Goal: Information Seeking & Learning: Understand process/instructions

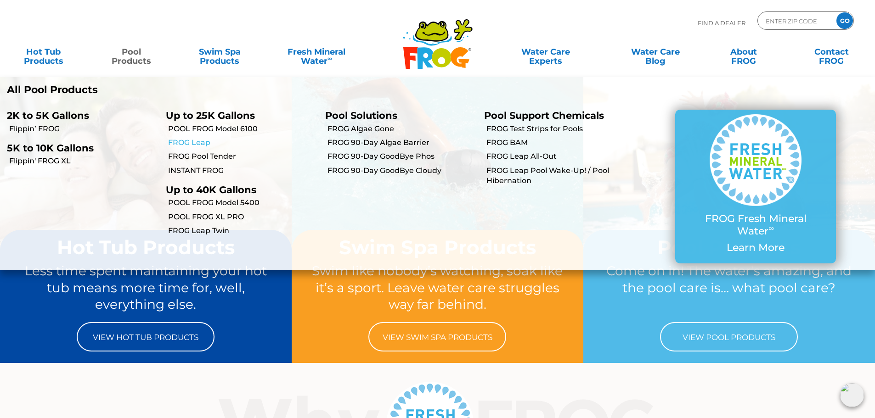
click at [197, 140] on link "FROG Leap" at bounding box center [243, 143] width 150 height 10
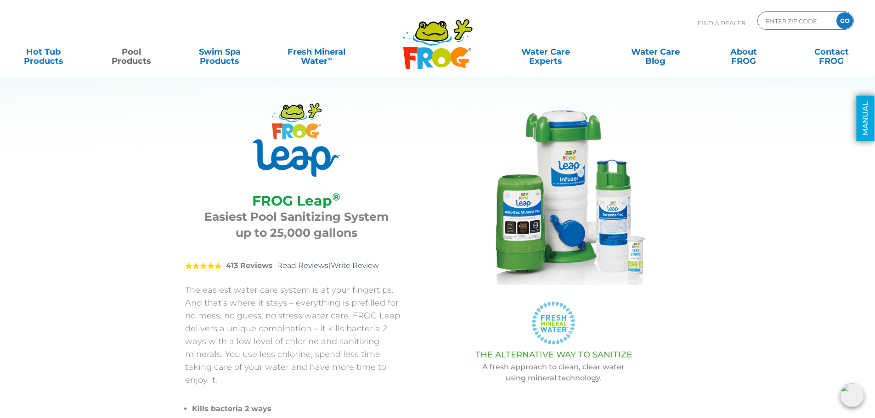
click at [862, 111] on link "MANUAL" at bounding box center [866, 118] width 18 height 45
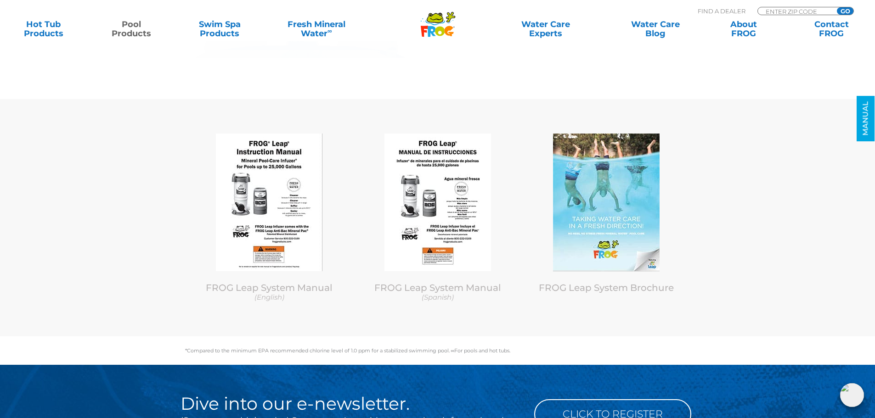
scroll to position [4516, 0]
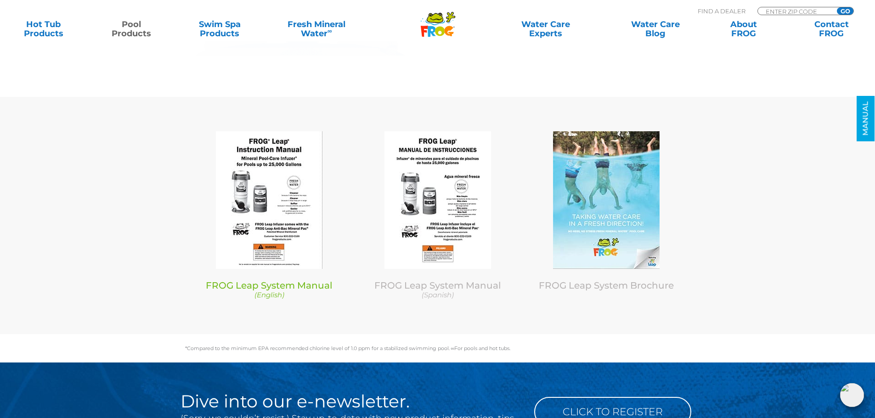
click at [286, 280] on link "FROG Leap System Manual (English)" at bounding box center [269, 290] width 155 height 20
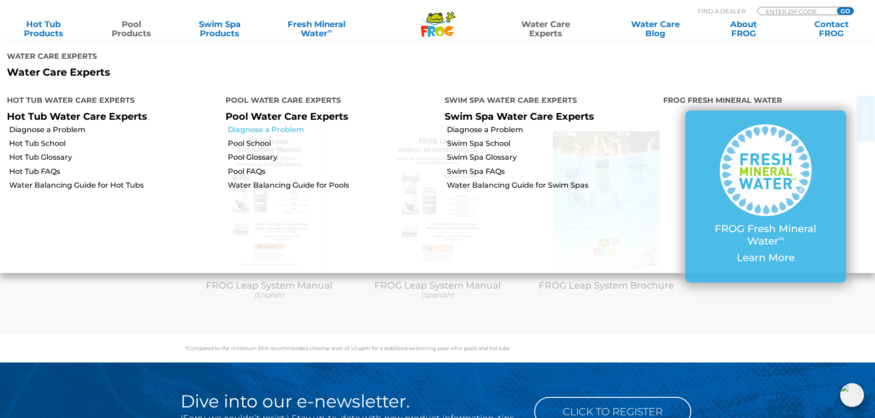
click at [270, 131] on link "Diagnose a Problem" at bounding box center [332, 130] width 209 height 10
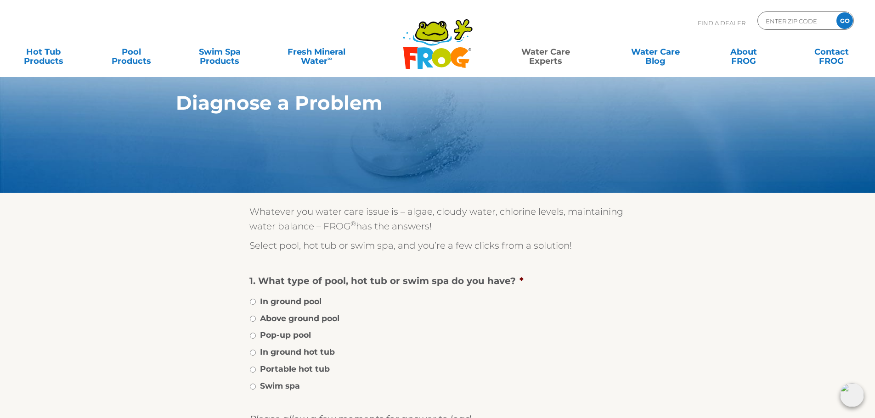
click at [306, 320] on label "Above ground pool" at bounding box center [299, 319] width 79 height 12
click at [256, 320] on input "Above ground pool" at bounding box center [253, 319] width 6 height 6
radio input "true"
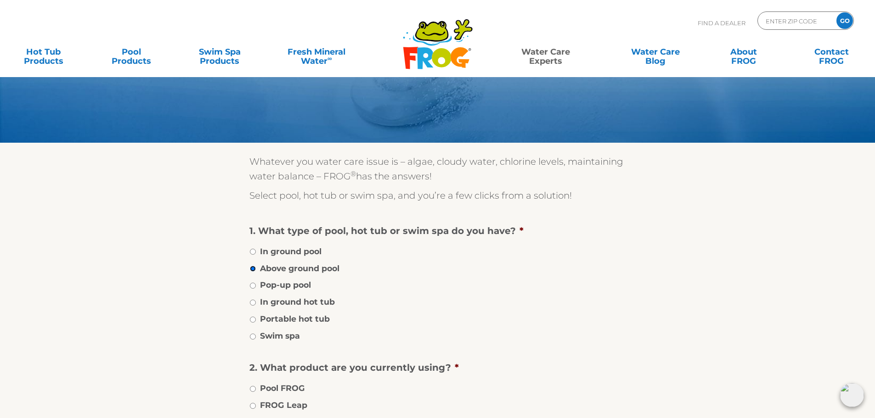
scroll to position [138, 0]
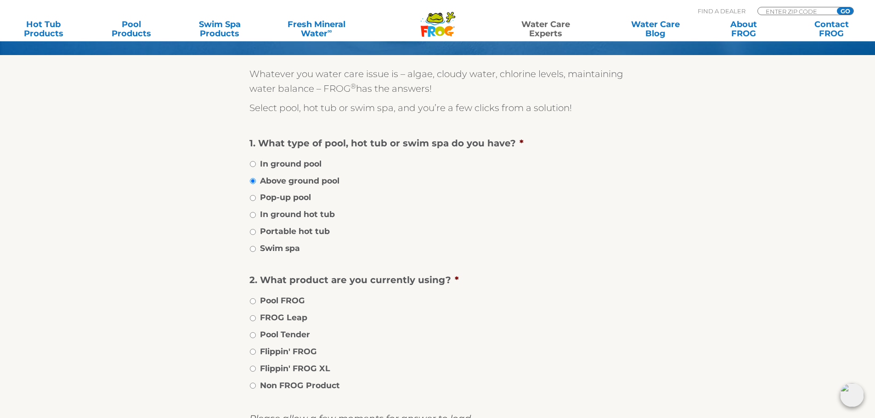
click at [297, 314] on label "FROG Leap" at bounding box center [283, 318] width 47 height 12
click at [256, 316] on input "FROG Leap" at bounding box center [253, 319] width 6 height 6
radio input "true"
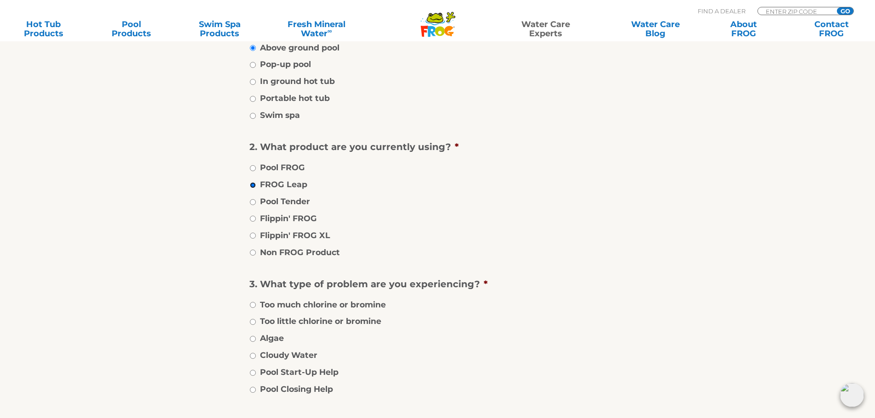
scroll to position [276, 0]
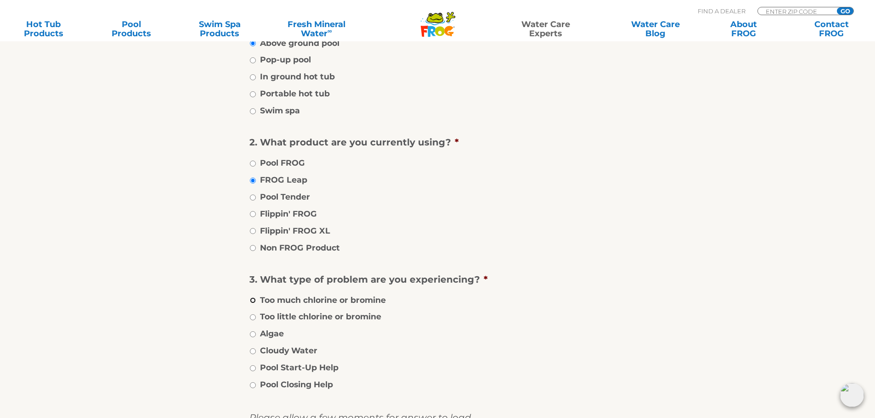
click at [254, 299] on input "Too much chlorine or bromine" at bounding box center [253, 301] width 6 height 6
radio input "true"
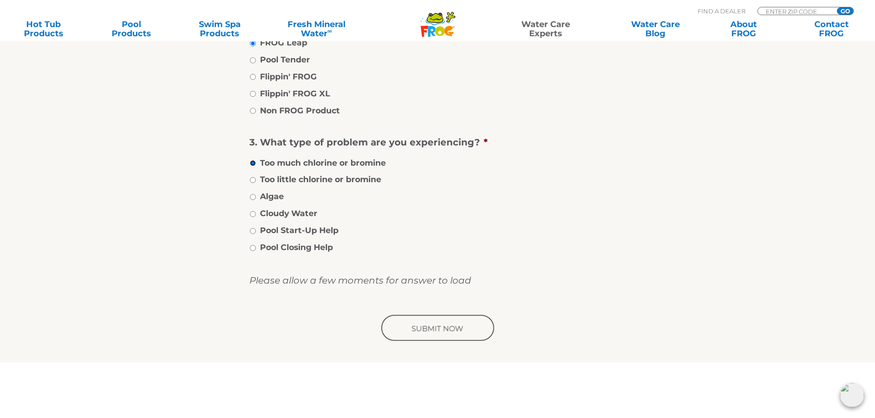
scroll to position [413, 0]
click at [433, 337] on input "image" at bounding box center [437, 328] width 117 height 29
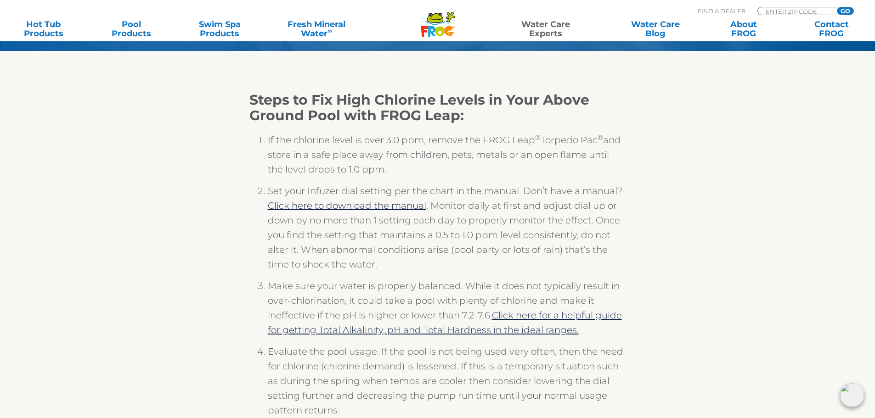
scroll to position [184, 0]
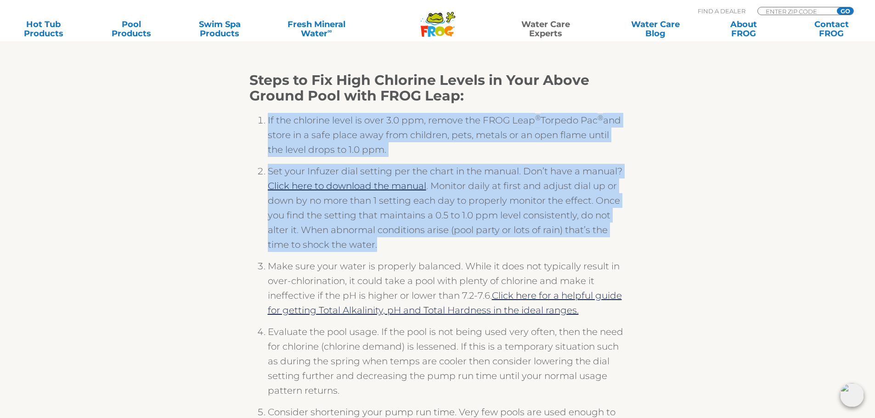
drag, startPoint x: 267, startPoint y: 118, endPoint x: 450, endPoint y: 257, distance: 229.8
click at [452, 254] on li "Set your Infuzer dial setting per the chart in the manual. Don’t have a manual?…" at bounding box center [447, 211] width 358 height 95
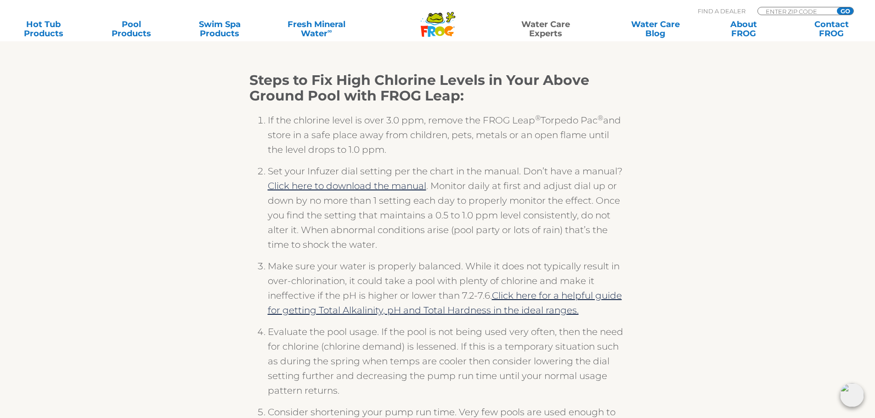
drag, startPoint x: 269, startPoint y: 121, endPoint x: 382, endPoint y: 153, distance: 117.1
click at [382, 153] on li "If the chlorine level is over 3.0 ppm, remove the FROG Leap ® Torpedo Pac ® and…" at bounding box center [447, 138] width 358 height 51
click at [272, 119] on li "If the chlorine level is over 3.0 ppm, remove the FROG Leap ® Torpedo Pac ® and…" at bounding box center [447, 138] width 358 height 51
drag, startPoint x: 268, startPoint y: 119, endPoint x: 396, endPoint y: 157, distance: 133.5
click at [396, 157] on li "If the chlorine level is over 3.0 ppm, remove the FROG Leap ® Torpedo Pac ® and…" at bounding box center [447, 138] width 358 height 51
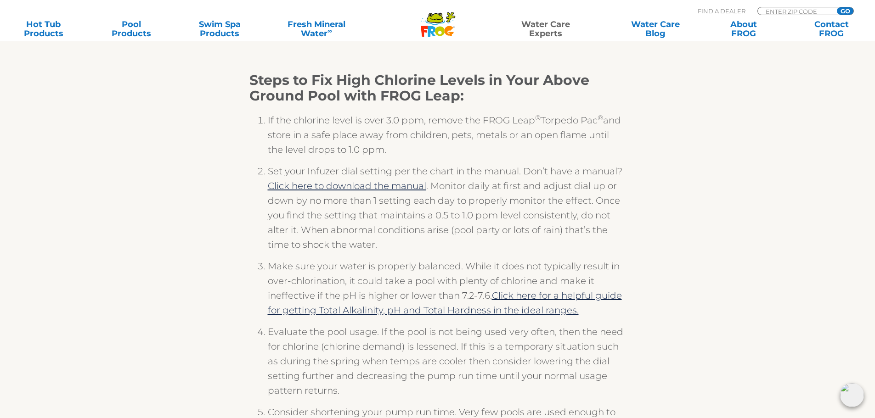
copy li "If the chlorine level is over 3.0 ppm, remove the FROG Leap ® Torpedo Pac ® and…"
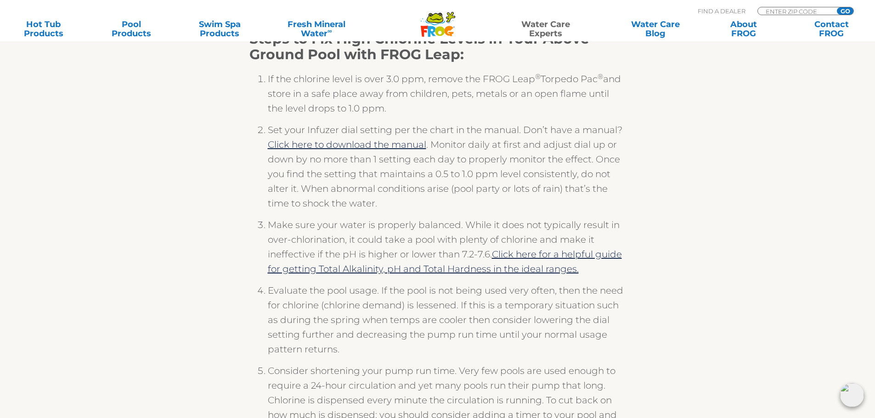
scroll to position [138, 0]
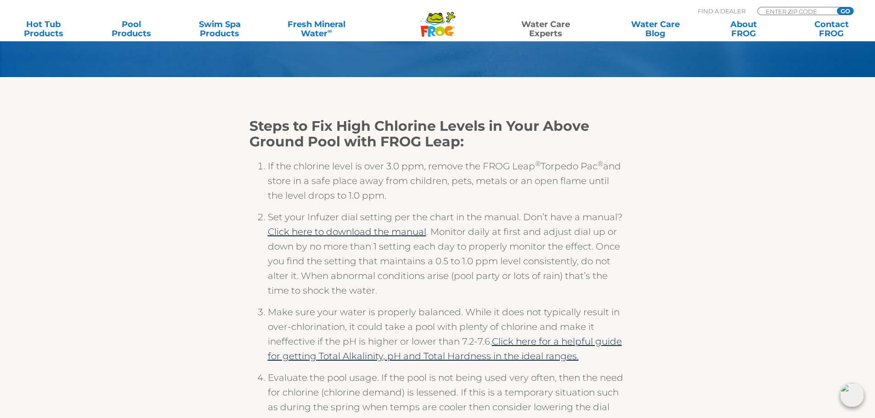
click at [463, 192] on li "If the chlorine level is over 3.0 ppm, remove the FROG Leap ® Torpedo Pac ® and…" at bounding box center [447, 184] width 358 height 51
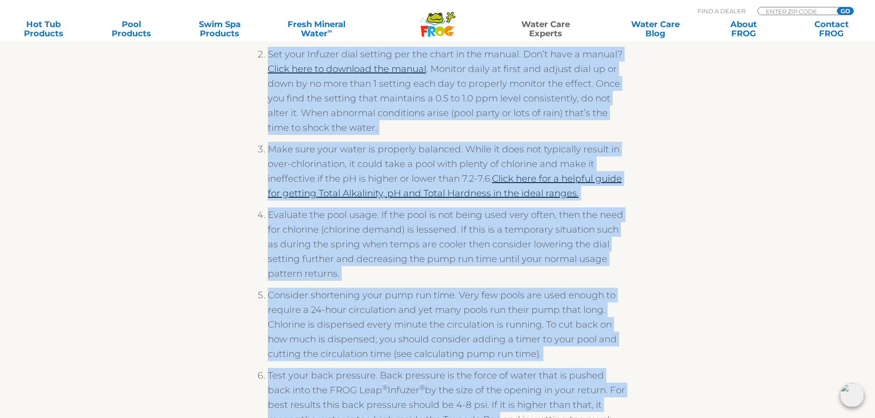
scroll to position [318, 0]
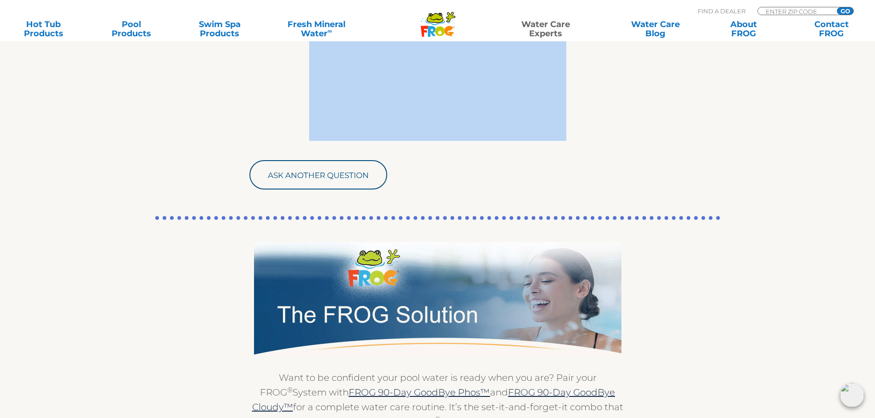
drag, startPoint x: 254, startPoint y: 165, endPoint x: 522, endPoint y: 153, distance: 268.6
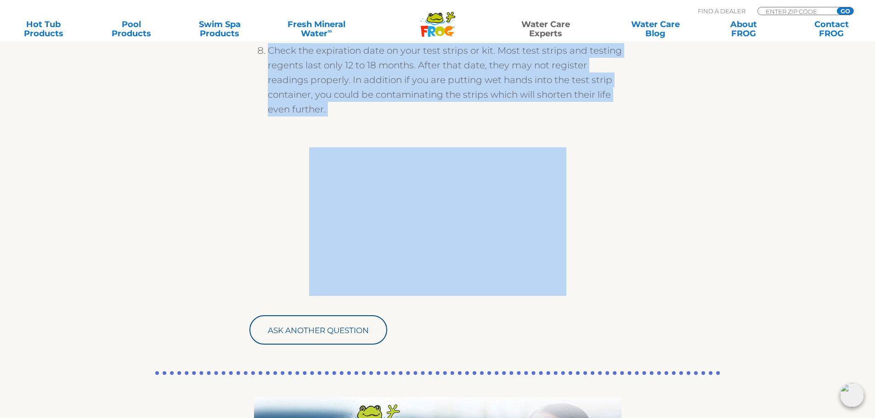
scroll to position [788, 0]
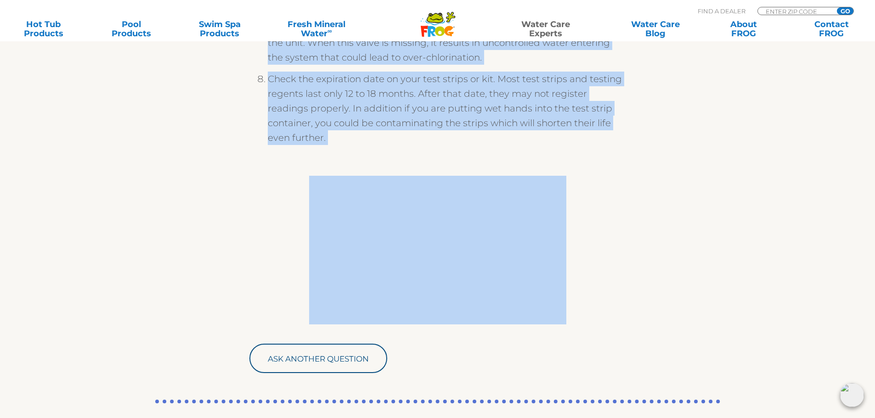
click at [415, 146] on li "Check the expiration date on your test strips or kit. Most test strips and test…" at bounding box center [447, 112] width 358 height 80
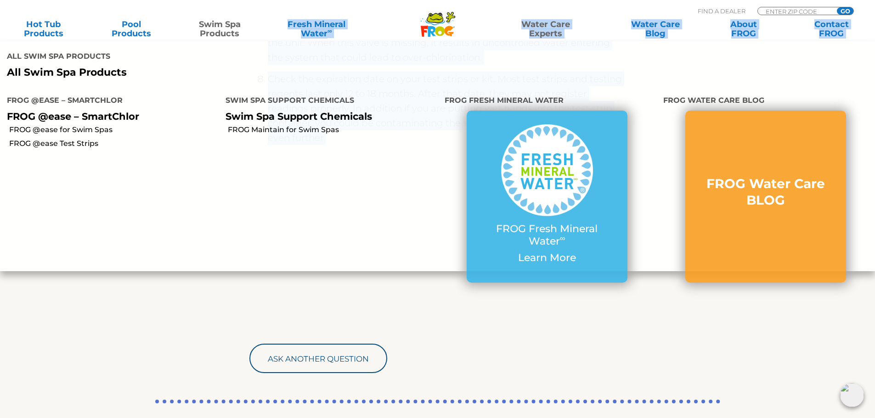
drag, startPoint x: 367, startPoint y: 136, endPoint x: 250, endPoint y: 73, distance: 132.6
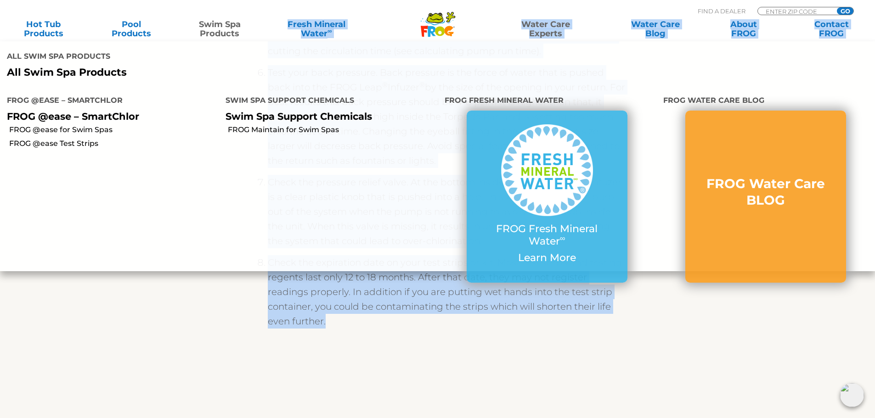
drag, startPoint x: 360, startPoint y: 327, endPoint x: 242, endPoint y: 63, distance: 288.9
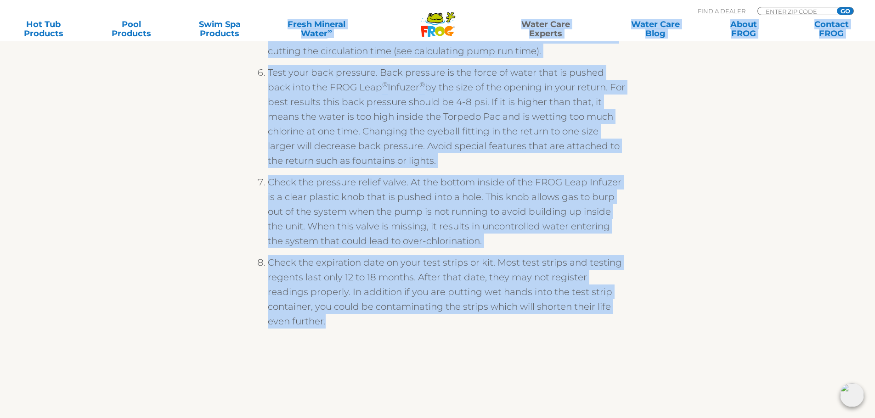
click at [219, 296] on div "Steps to Fix High Chlorine Levels in Your Above Ground Pool with FROG Leap: If …" at bounding box center [437, 106] width 565 height 931
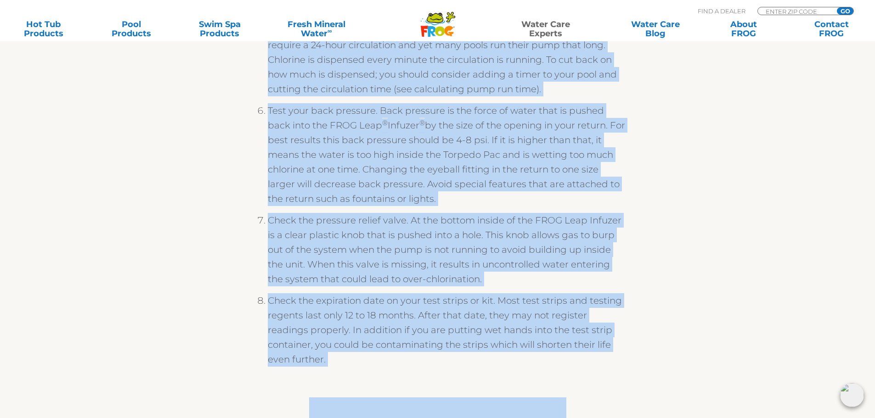
scroll to position [568, 0]
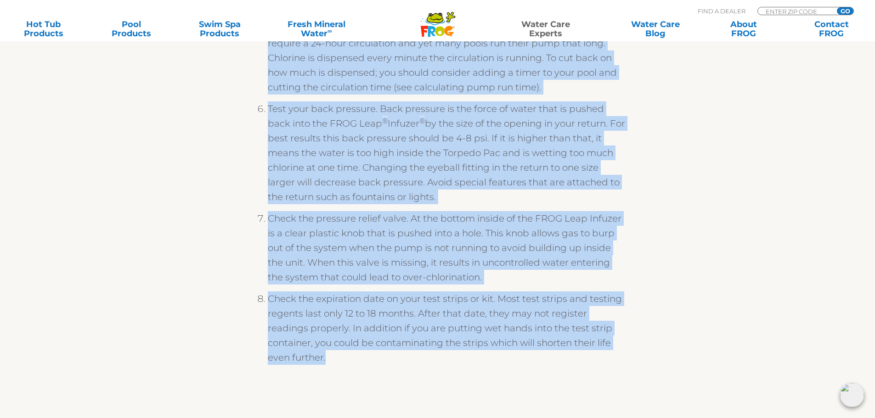
drag, startPoint x: 254, startPoint y: 153, endPoint x: 398, endPoint y: 368, distance: 258.9
click at [398, 368] on ol "If the chlorine level is over 3.0 ppm, remove the FROG Leap ® Torpedo Pac ® and…" at bounding box center [437, 51] width 377 height 662
copy ol "If the chlorine level is over 3.0 ppm, remove the FROG Leap ® Torpedo Pac ® and…"
